Goal: Information Seeking & Learning: Learn about a topic

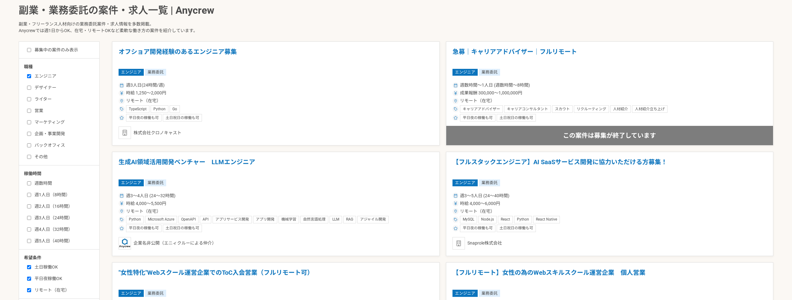
scroll to position [311, 0]
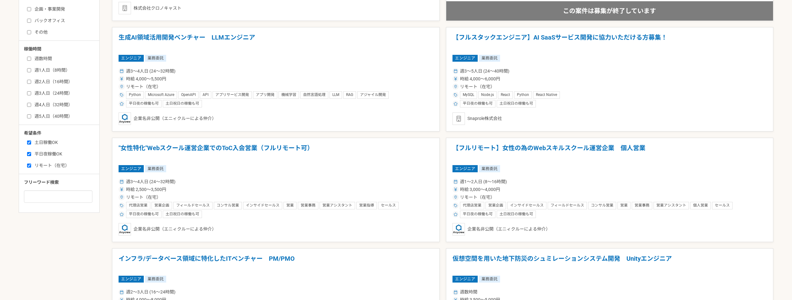
click at [30, 137] on div "土日稼働OK 平日夜稼働OK リモート（在宅）" at bounding box center [61, 152] width 75 height 31
click at [28, 141] on input "土日稼働OK" at bounding box center [29, 142] width 4 height 4
checkbox input "false"
click at [27, 155] on input "平日夜稼働OK" at bounding box center [29, 154] width 4 height 4
checkbox input "false"
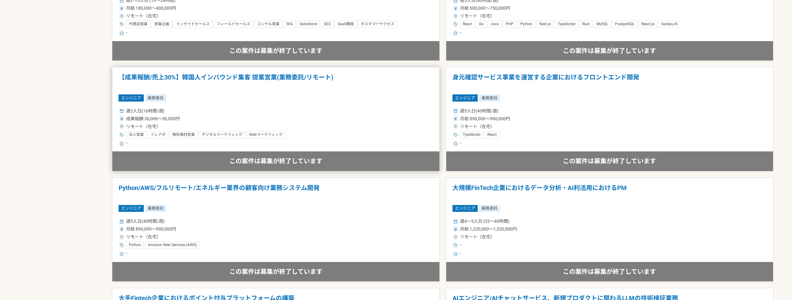
scroll to position [1058, 0]
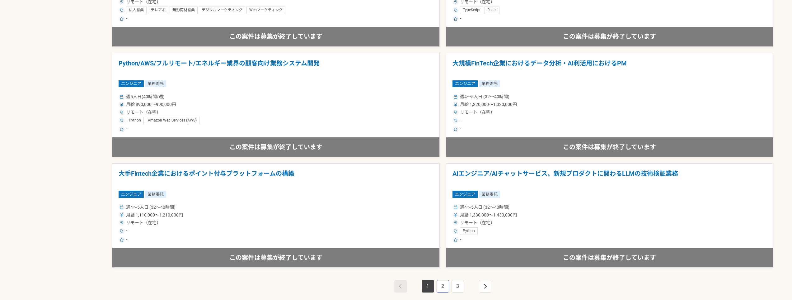
click at [447, 287] on link "2" at bounding box center [443, 286] width 12 height 12
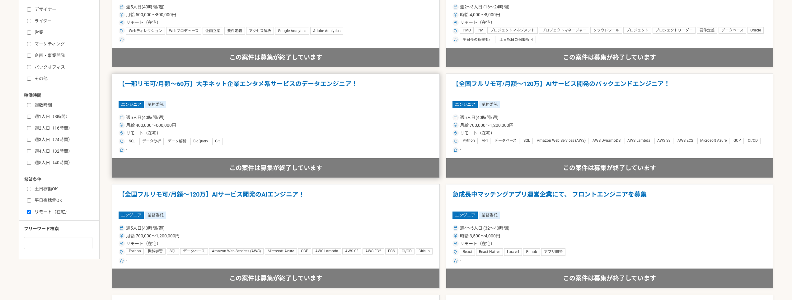
scroll to position [311, 0]
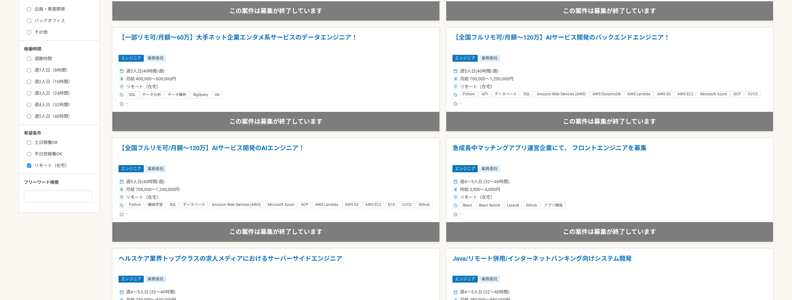
click at [38, 90] on label "週3人日（24時間）" at bounding box center [63, 93] width 72 height 7
click at [31, 91] on input "週3人日（24時間）" at bounding box center [29, 93] width 4 height 4
checkbox input "true"
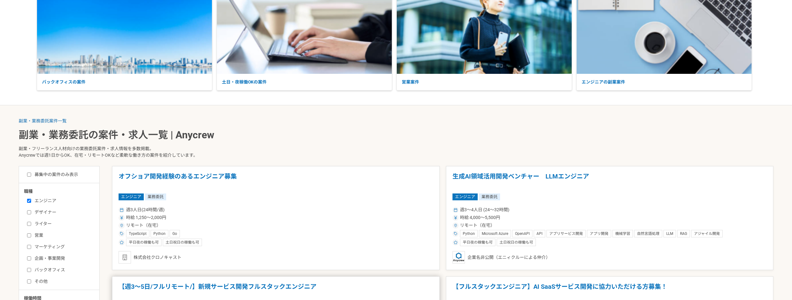
scroll to position [249, 0]
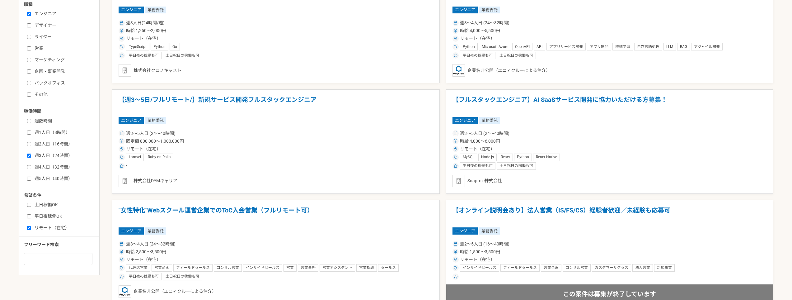
click at [25, 143] on div "週数時間 週1人日（8時間） 週2人日（16時間） 週3人日（24時間） 週4人日（32時間） 週5人日（40時間）" at bounding box center [61, 148] width 75 height 66
click at [29, 144] on input "週2人日（16時間）" at bounding box center [29, 144] width 4 height 4
checkbox input "true"
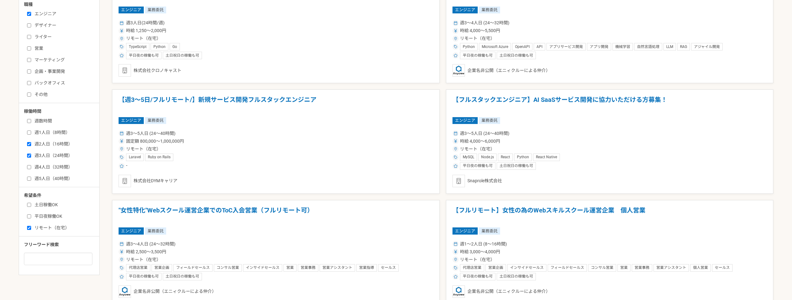
click at [32, 132] on label "週1人日（8時間）" at bounding box center [63, 132] width 72 height 7
click at [31, 132] on input "週1人日（8時間）" at bounding box center [29, 132] width 4 height 4
checkbox input "true"
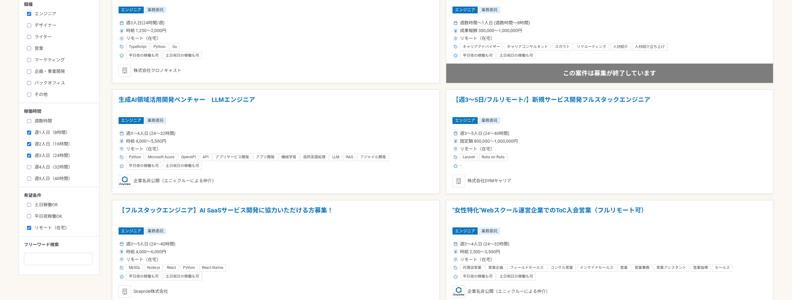
click at [29, 122] on input "週数時間" at bounding box center [29, 121] width 4 height 4
checkbox input "true"
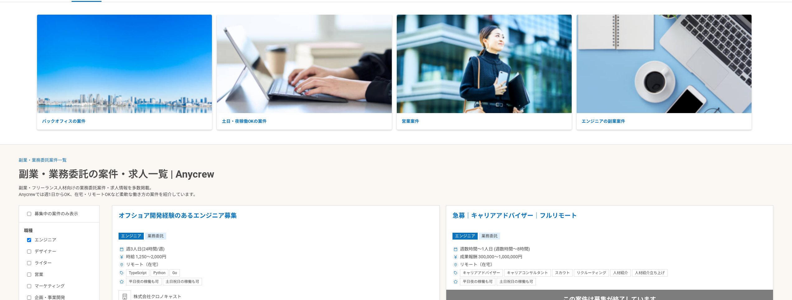
scroll to position [187, 0]
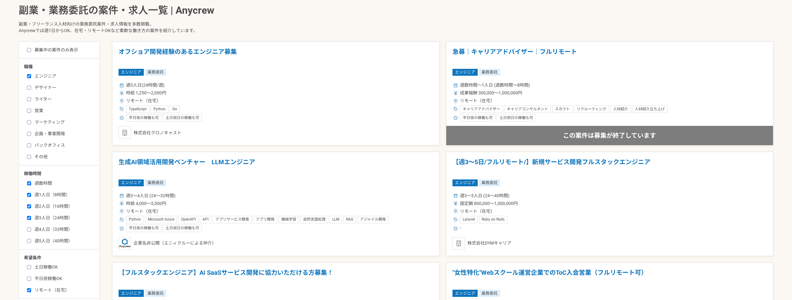
drag, startPoint x: 60, startPoint y: 47, endPoint x: 73, endPoint y: 49, distance: 13.6
click at [59, 47] on label "募集中の案件のみ表示" at bounding box center [52, 50] width 51 height 7
click at [31, 48] on input "募集中の案件のみ表示" at bounding box center [29, 50] width 4 height 4
checkbox input "true"
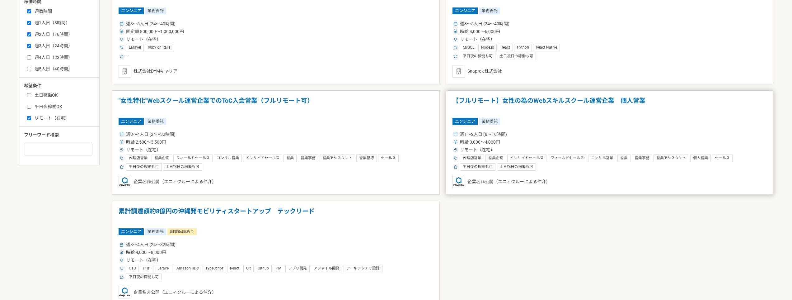
scroll to position [374, 0]
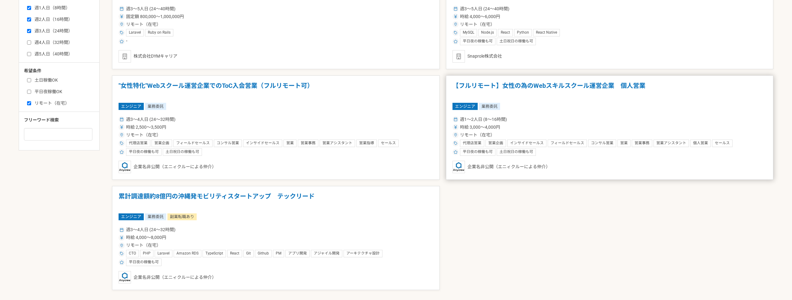
click at [521, 85] on h1 "【フルリモート】女性の為のWebスキルスクール運営企業　個人営業" at bounding box center [610, 90] width 315 height 16
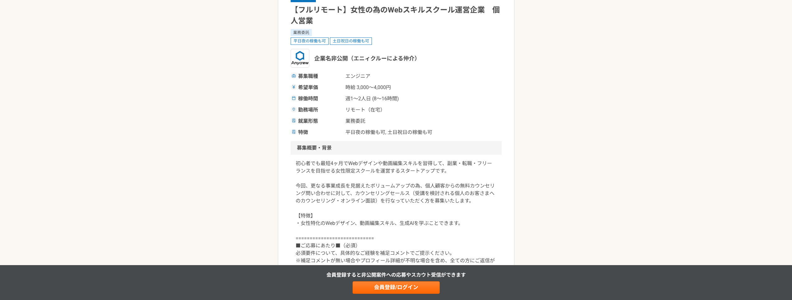
scroll to position [125, 0]
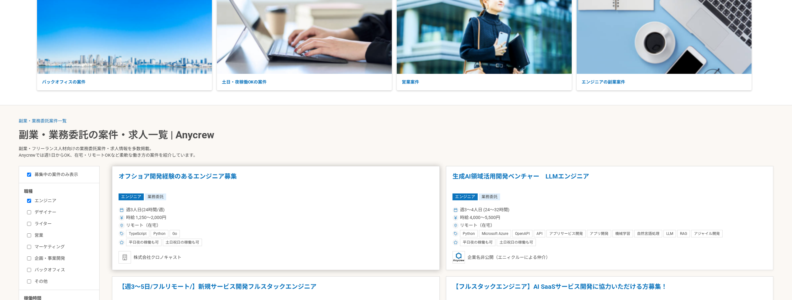
scroll to position [187, 0]
